Goal: Answer question/provide support

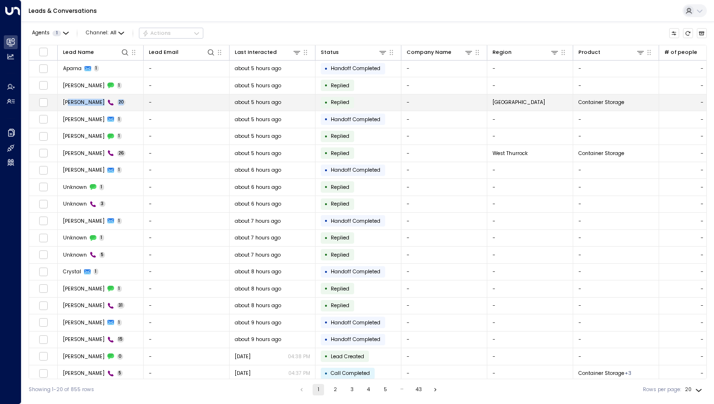
click at [70, 105] on td "Aparna Mahavevan 20" at bounding box center [101, 102] width 86 height 17
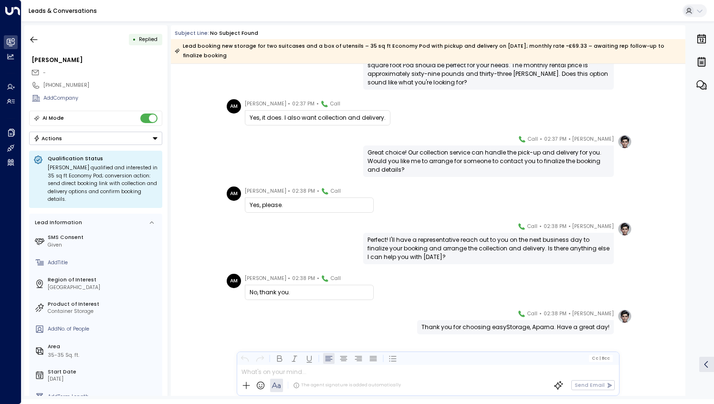
scroll to position [567, 0]
drag, startPoint x: 411, startPoint y: 230, endPoint x: 489, endPoint y: 228, distance: 77.8
click at [489, 235] on div "Perfect! I'll have a representative reach out to you on the next business day t…" at bounding box center [488, 248] width 242 height 26
drag, startPoint x: 412, startPoint y: 230, endPoint x: 488, endPoint y: 221, distance: 75.9
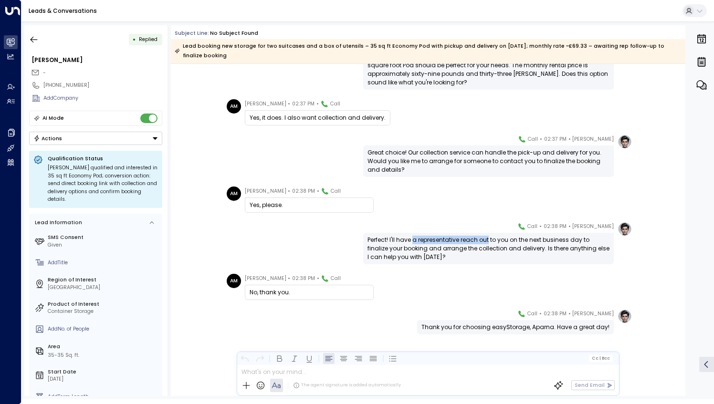
click at [488, 222] on div "[PERSON_NAME] • 02:38 PM • Call Perfect! I'll have a representative reach out t…" at bounding box center [488, 243] width 251 height 42
copy div "a representative reach out"
click at [32, 35] on icon "button" at bounding box center [34, 40] width 10 height 10
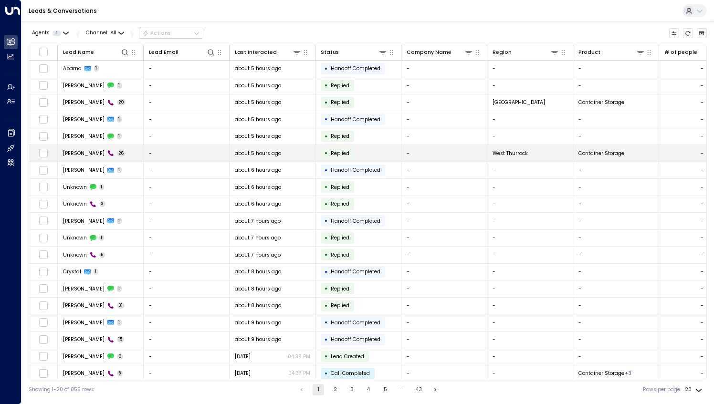
click at [72, 155] on span "[PERSON_NAME]" at bounding box center [84, 153] width 42 height 7
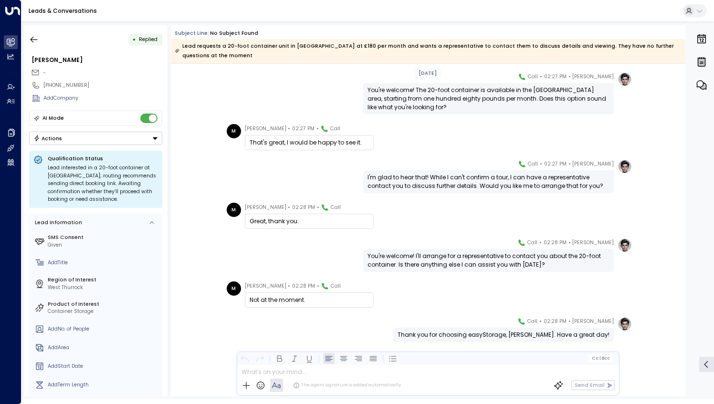
scroll to position [778, 0]
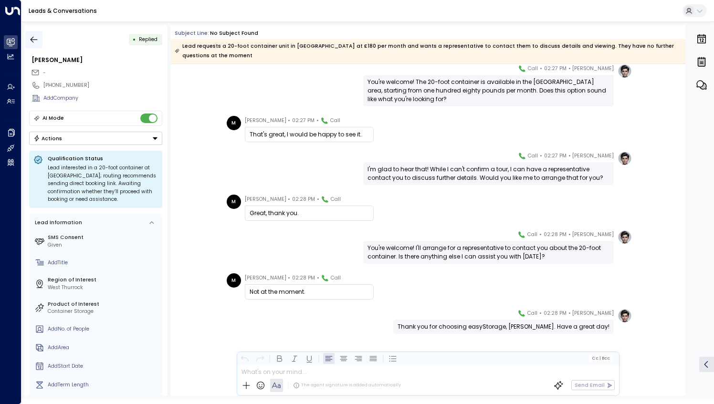
click at [33, 40] on icon "button" at bounding box center [34, 40] width 10 height 10
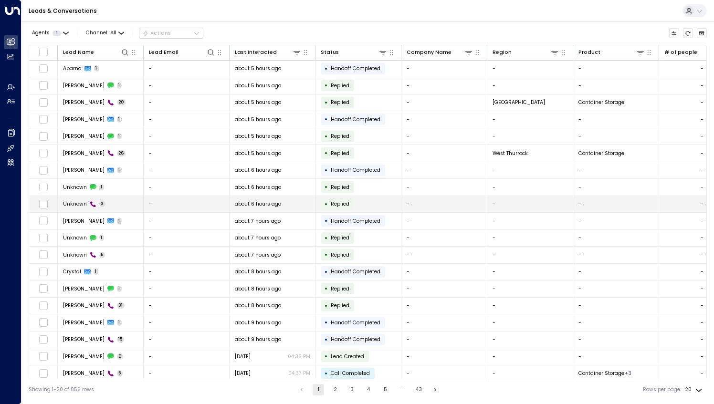
click at [68, 205] on span "Unknown" at bounding box center [75, 203] width 24 height 7
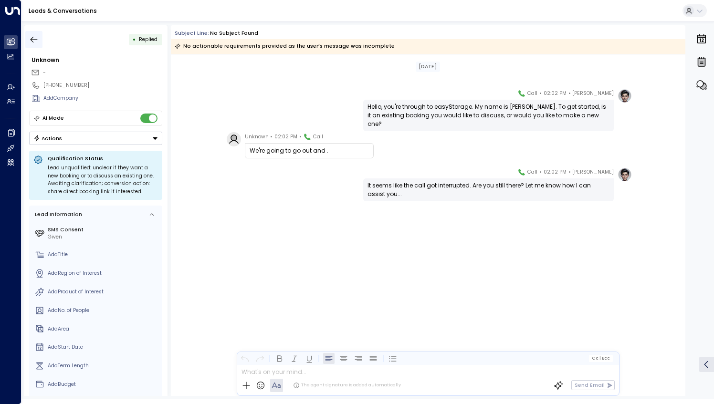
click at [34, 42] on icon "button" at bounding box center [34, 40] width 10 height 10
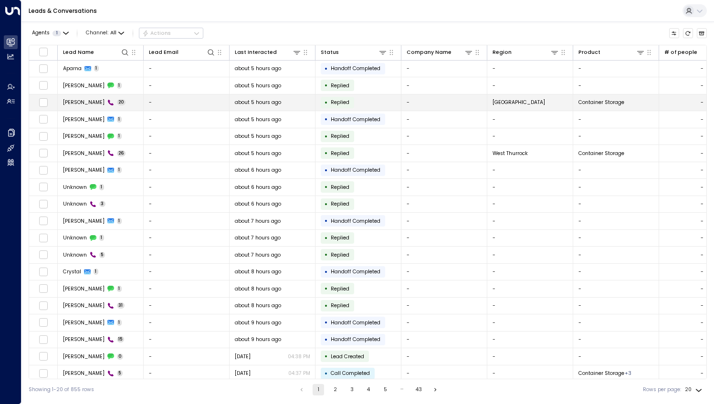
click at [93, 103] on span "[PERSON_NAME]" at bounding box center [84, 102] width 42 height 7
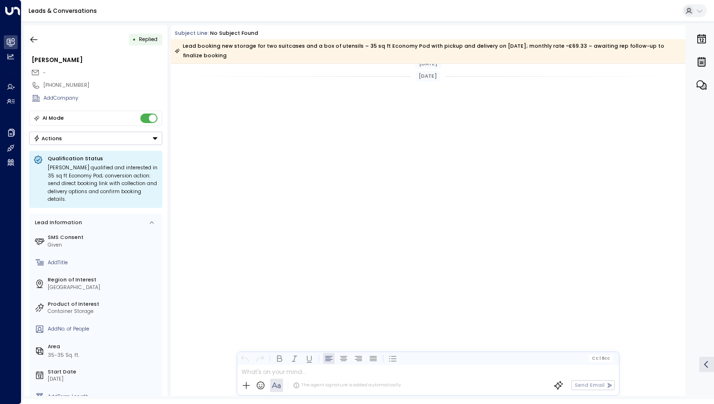
scroll to position [985, 0]
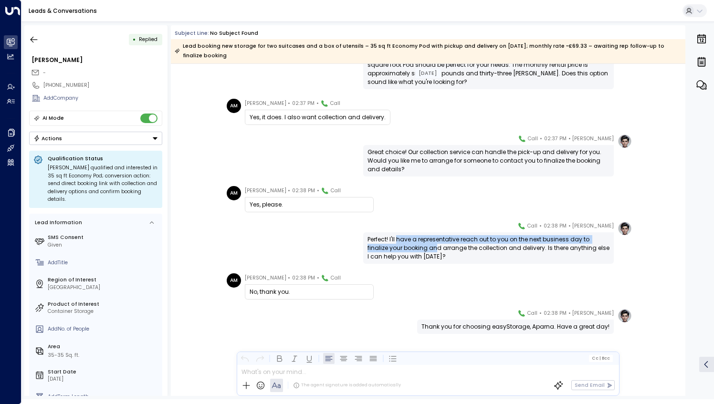
drag, startPoint x: 397, startPoint y: 233, endPoint x: 435, endPoint y: 238, distance: 38.4
click at [435, 238] on div "Perfect! I'll have a representative reach out to you on the next business day t…" at bounding box center [488, 248] width 242 height 26
click at [31, 42] on icon "button" at bounding box center [34, 40] width 10 height 10
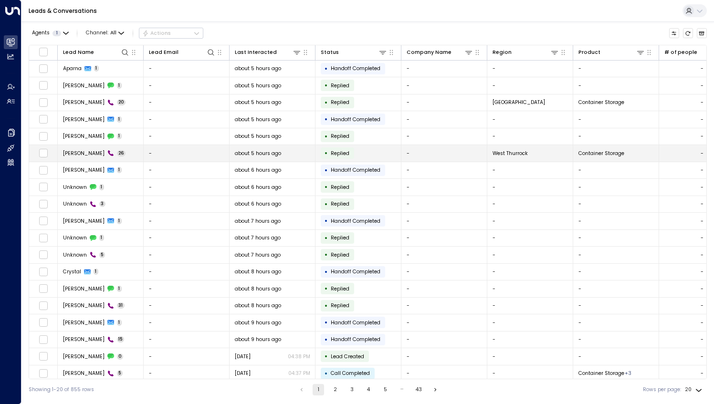
click at [125, 158] on td "[PERSON_NAME] 26" at bounding box center [101, 153] width 86 height 17
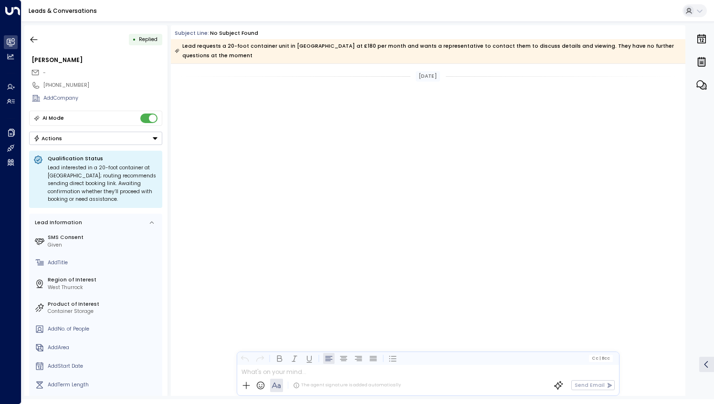
scroll to position [2449, 0]
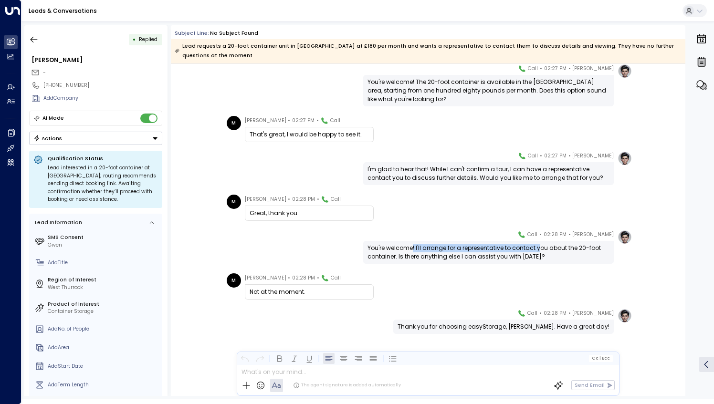
drag, startPoint x: 412, startPoint y: 241, endPoint x: 539, endPoint y: 237, distance: 126.5
click at [539, 244] on div "You're welcome! I'll arrange for a representative to contact you about the 20-f…" at bounding box center [488, 252] width 242 height 17
click at [430, 206] on div "M [PERSON_NAME] • 02:28 PM • Call Great, thank you." at bounding box center [430, 208] width 406 height 26
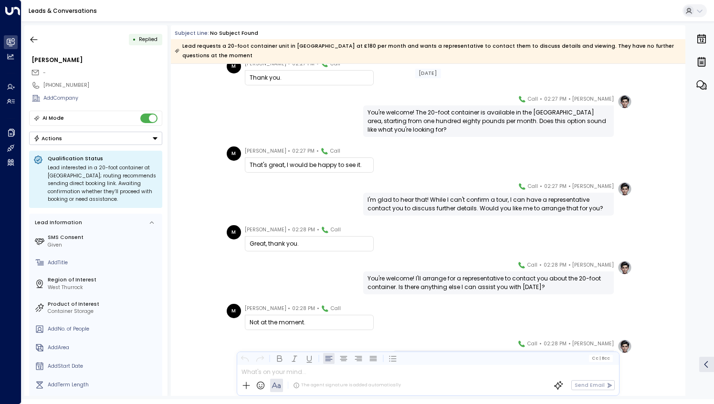
scroll to position [778, 0]
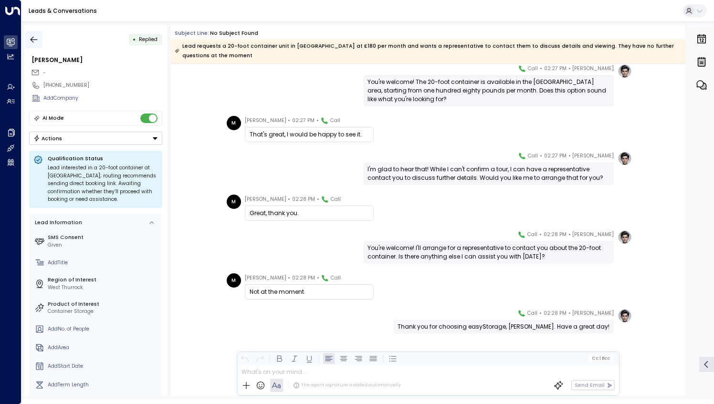
click at [31, 42] on icon "button" at bounding box center [34, 40] width 10 height 10
